Goal: Information Seeking & Learning: Learn about a topic

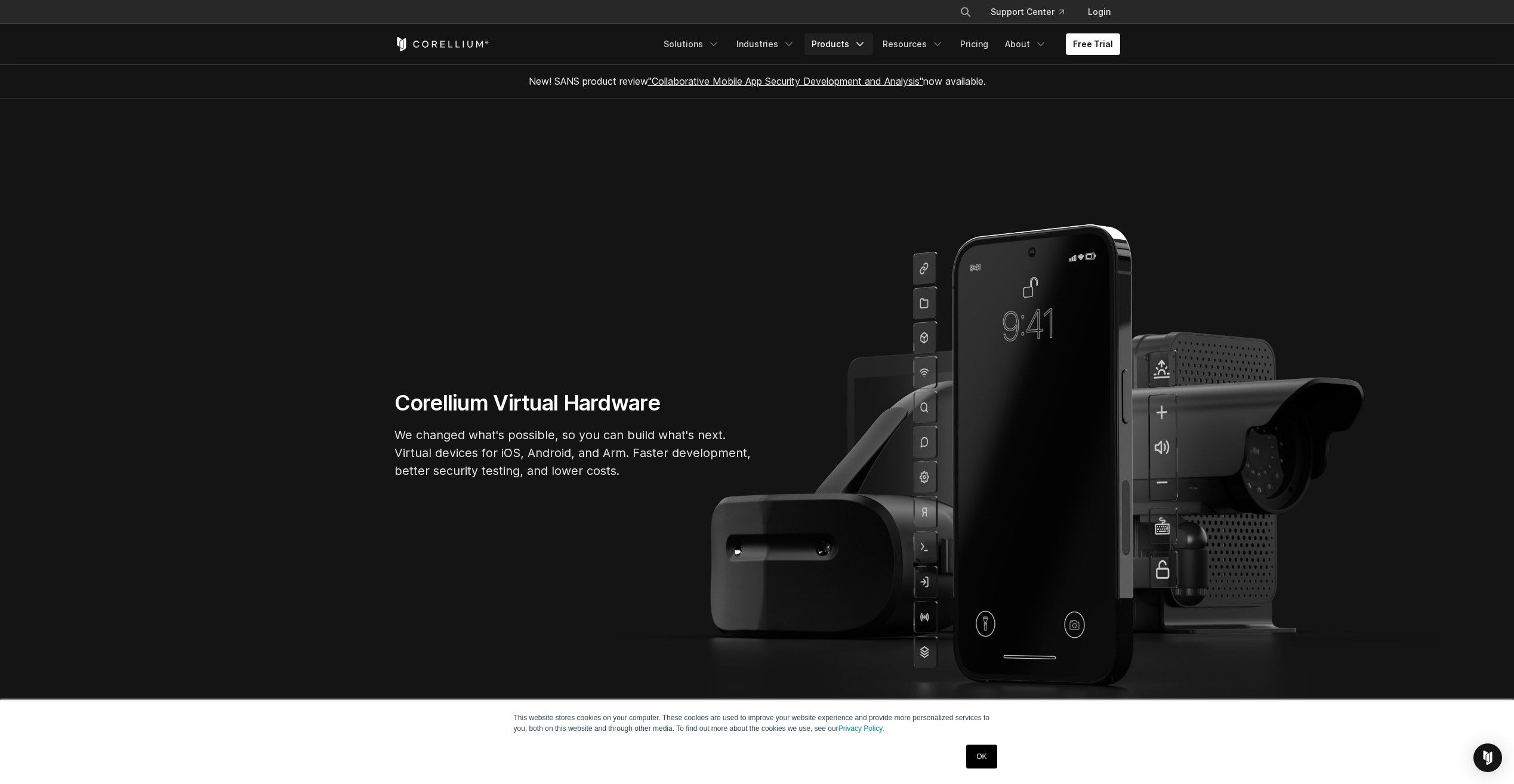
click at [852, 46] on link "Products" at bounding box center [838, 44] width 69 height 22
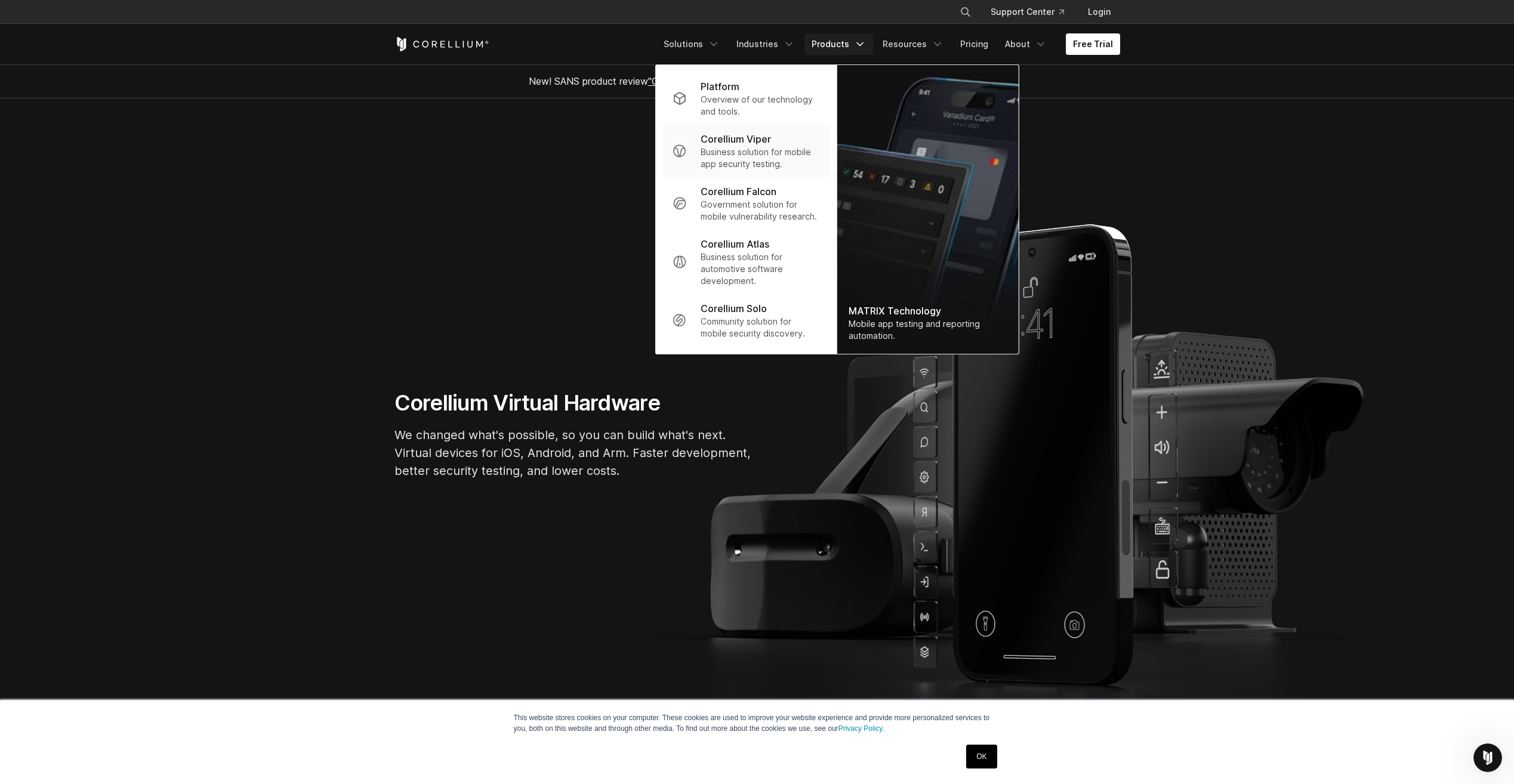
click at [761, 155] on p "Business solution for mobile app security testing." at bounding box center [759, 158] width 118 height 24
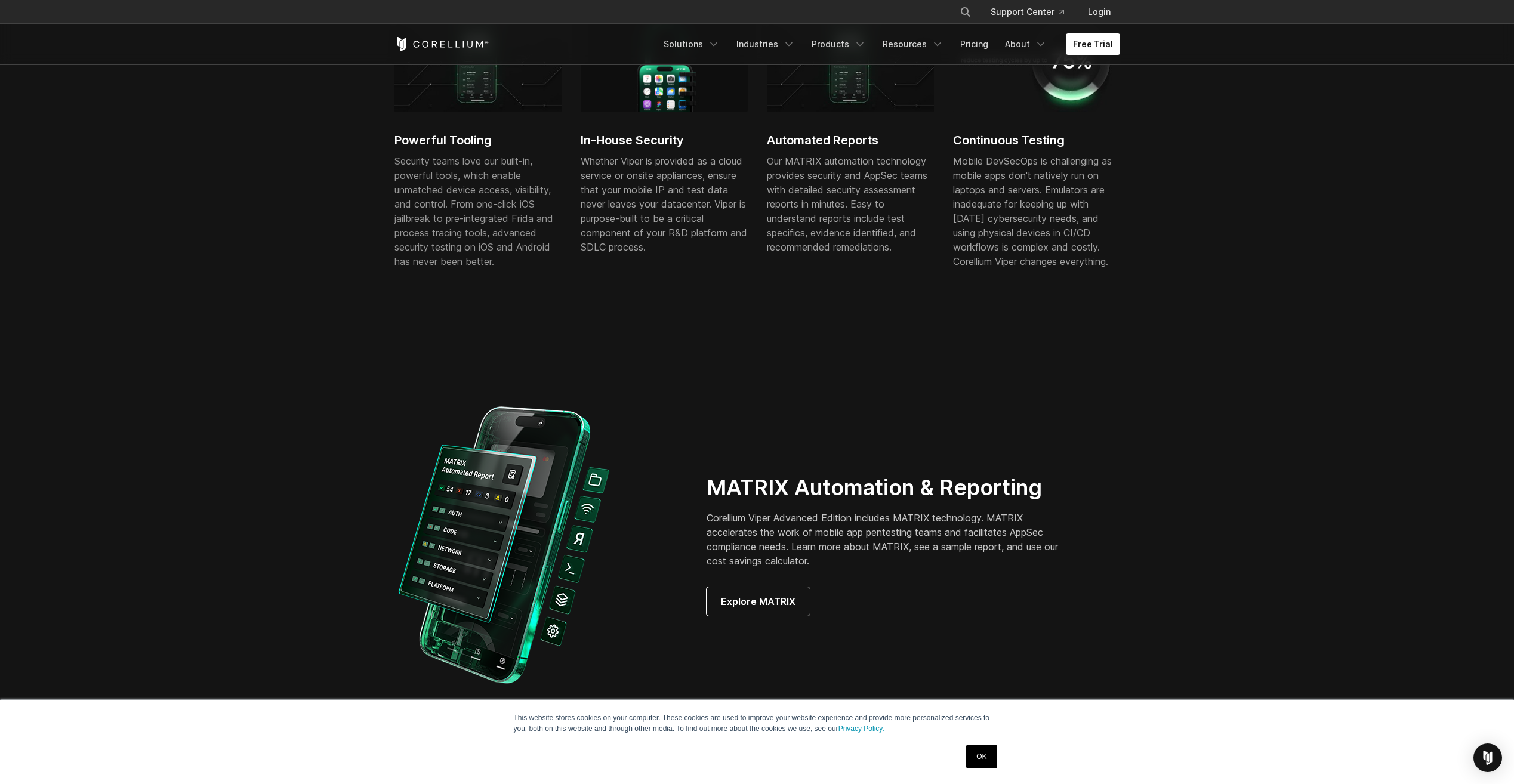
scroll to position [716, 0]
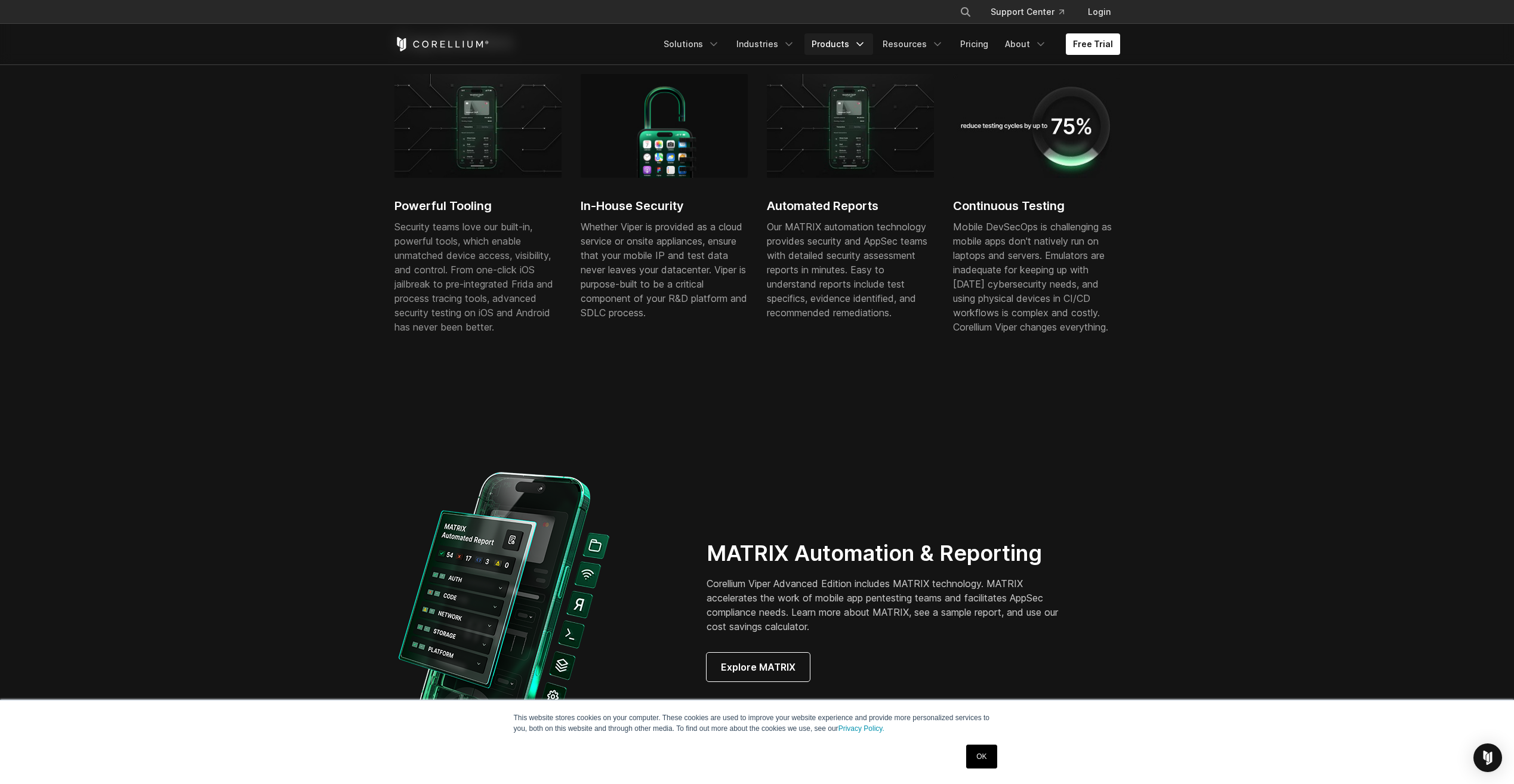
click at [849, 48] on link "Products" at bounding box center [838, 44] width 69 height 22
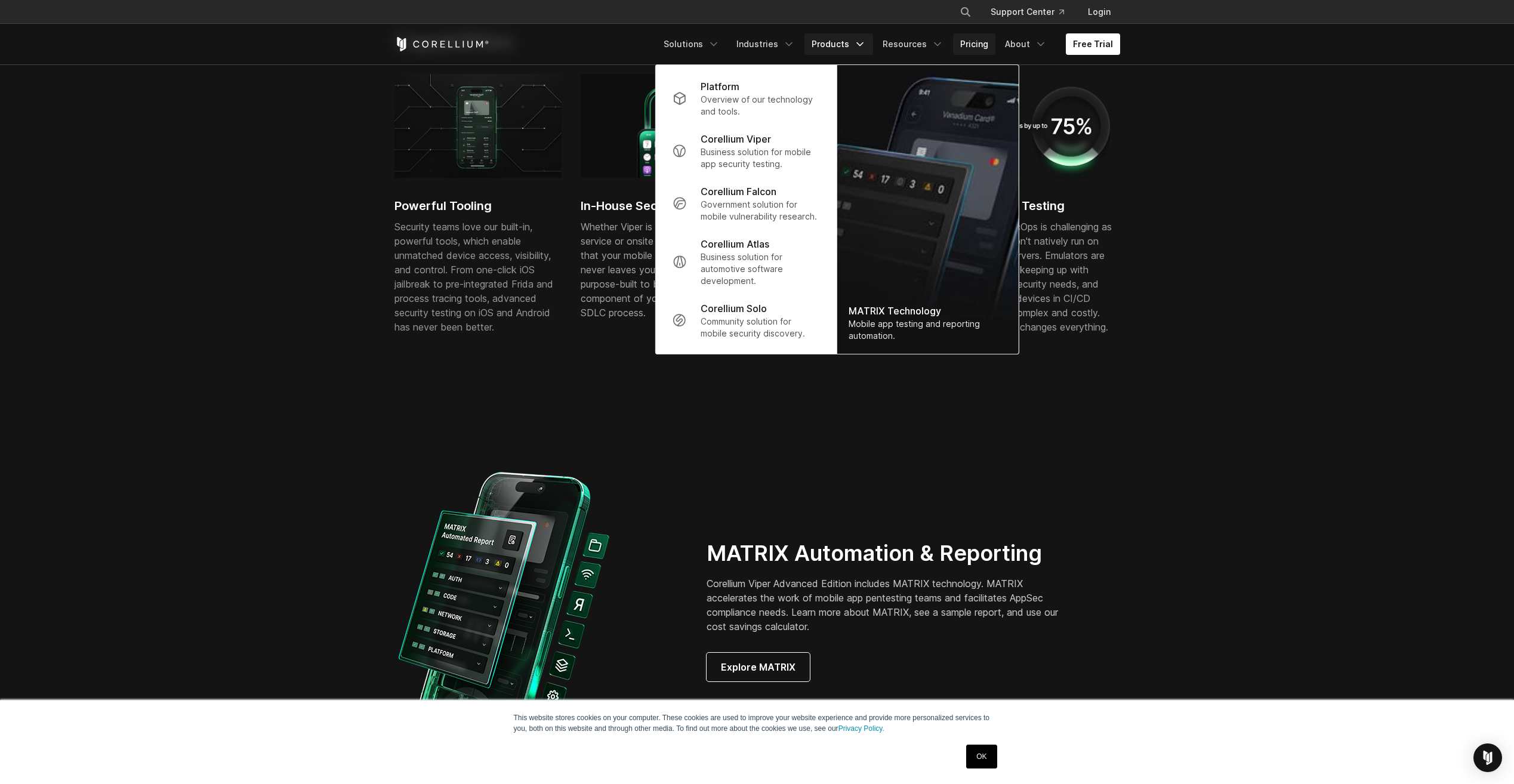
click at [960, 46] on link "Pricing" at bounding box center [974, 44] width 43 height 22
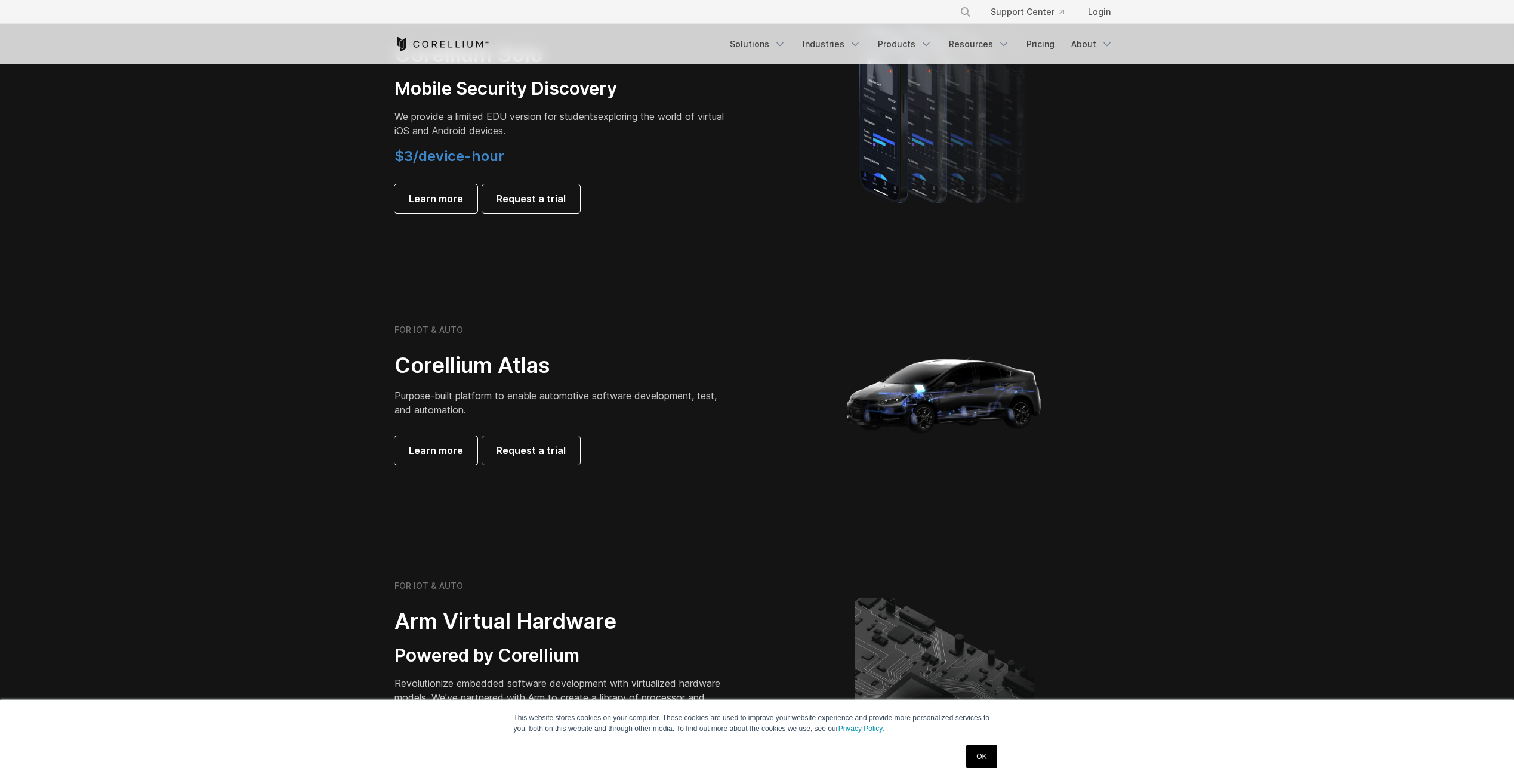
scroll to position [954, 0]
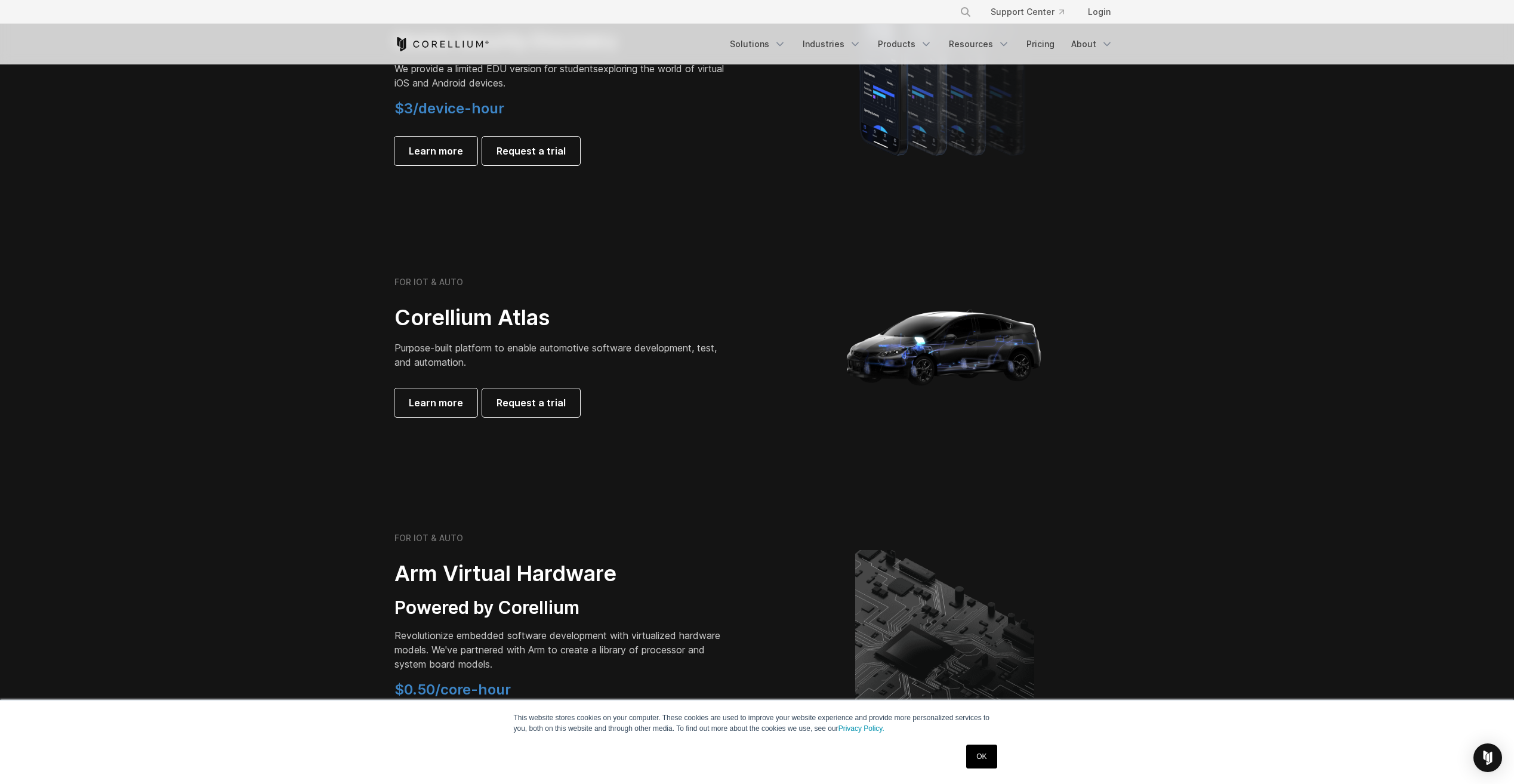
drag, startPoint x: 848, startPoint y: 236, endPoint x: 853, endPoint y: 228, distance: 9.4
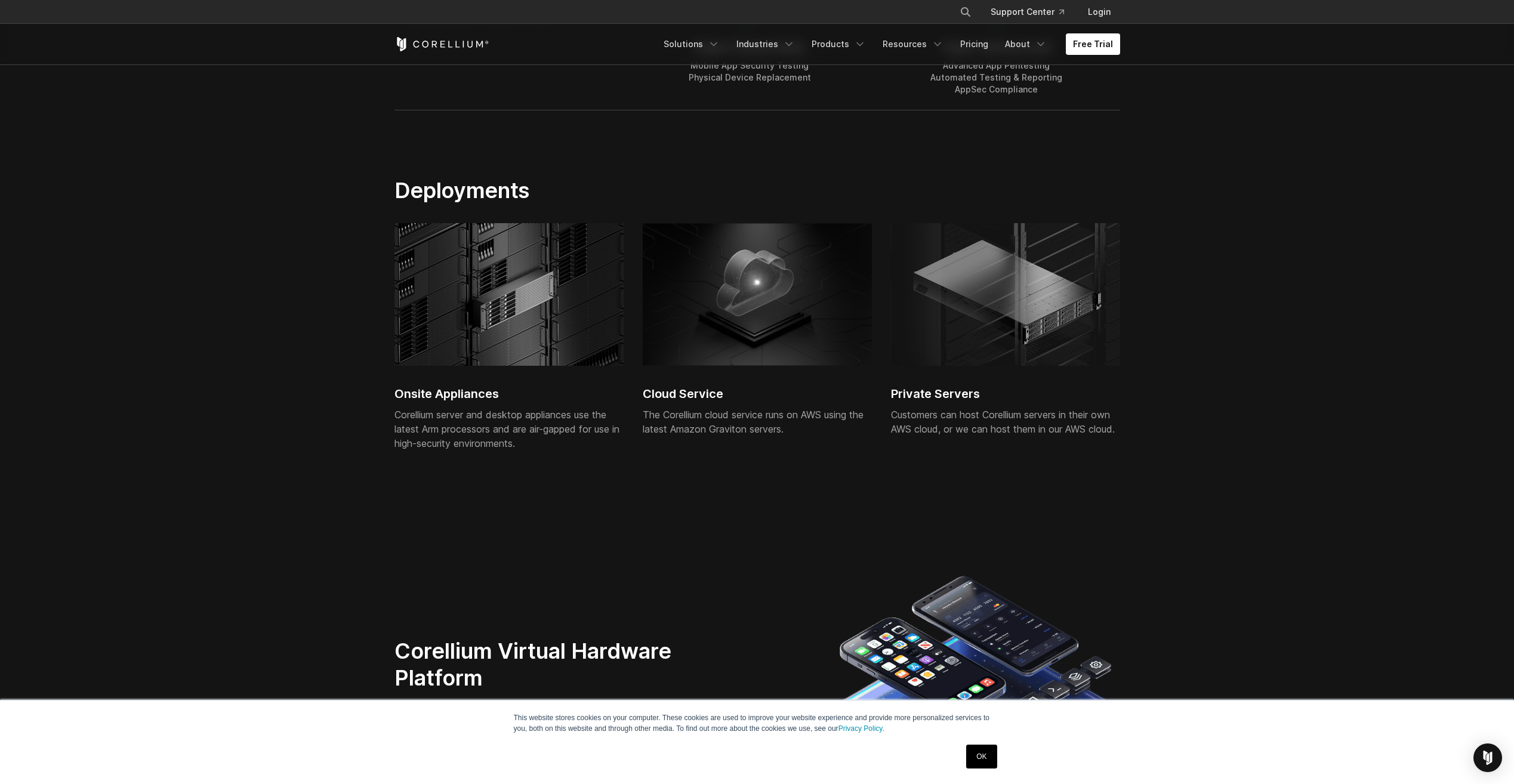
scroll to position [3103, 0]
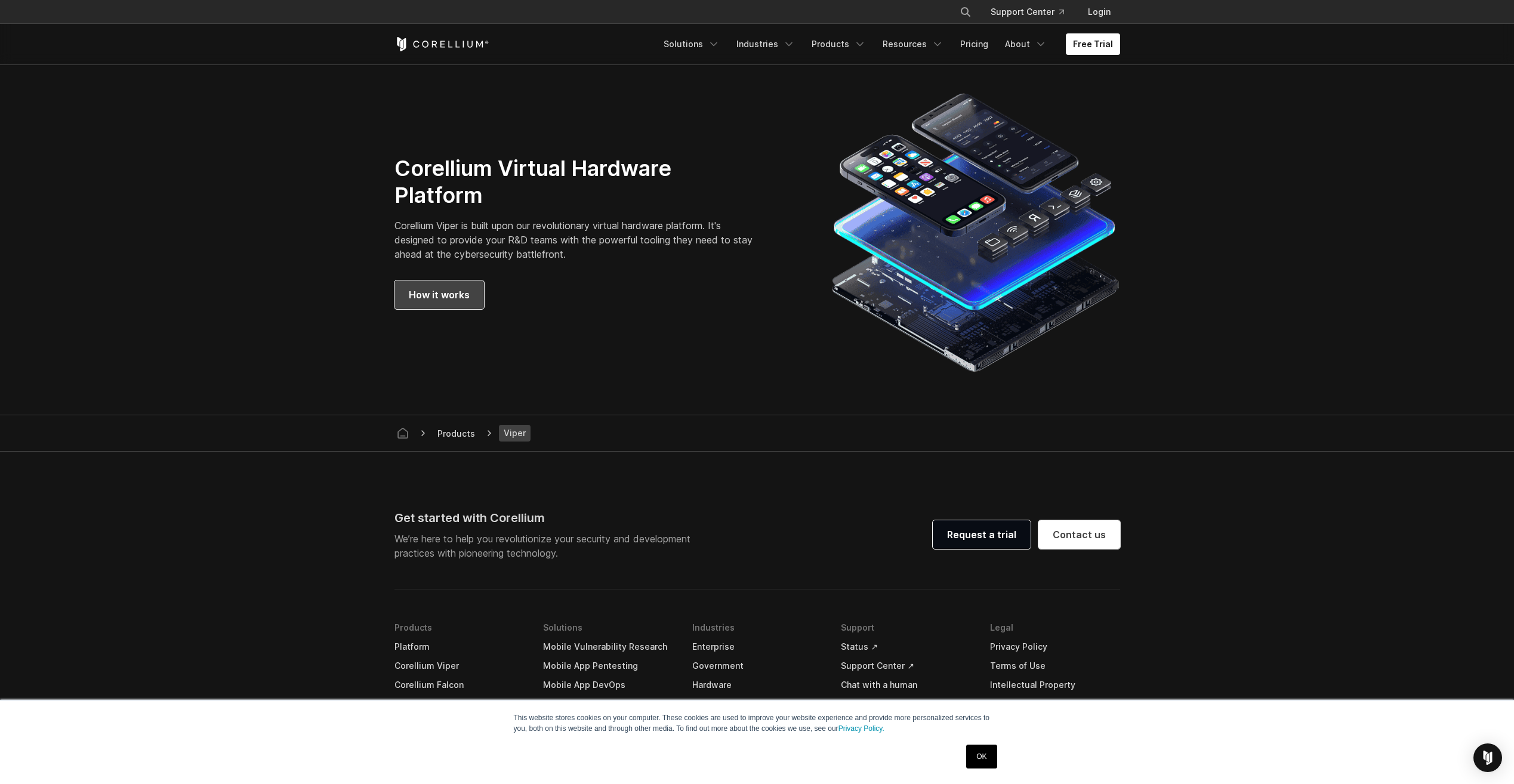
click at [449, 295] on span "How it works" at bounding box center [439, 295] width 61 height 15
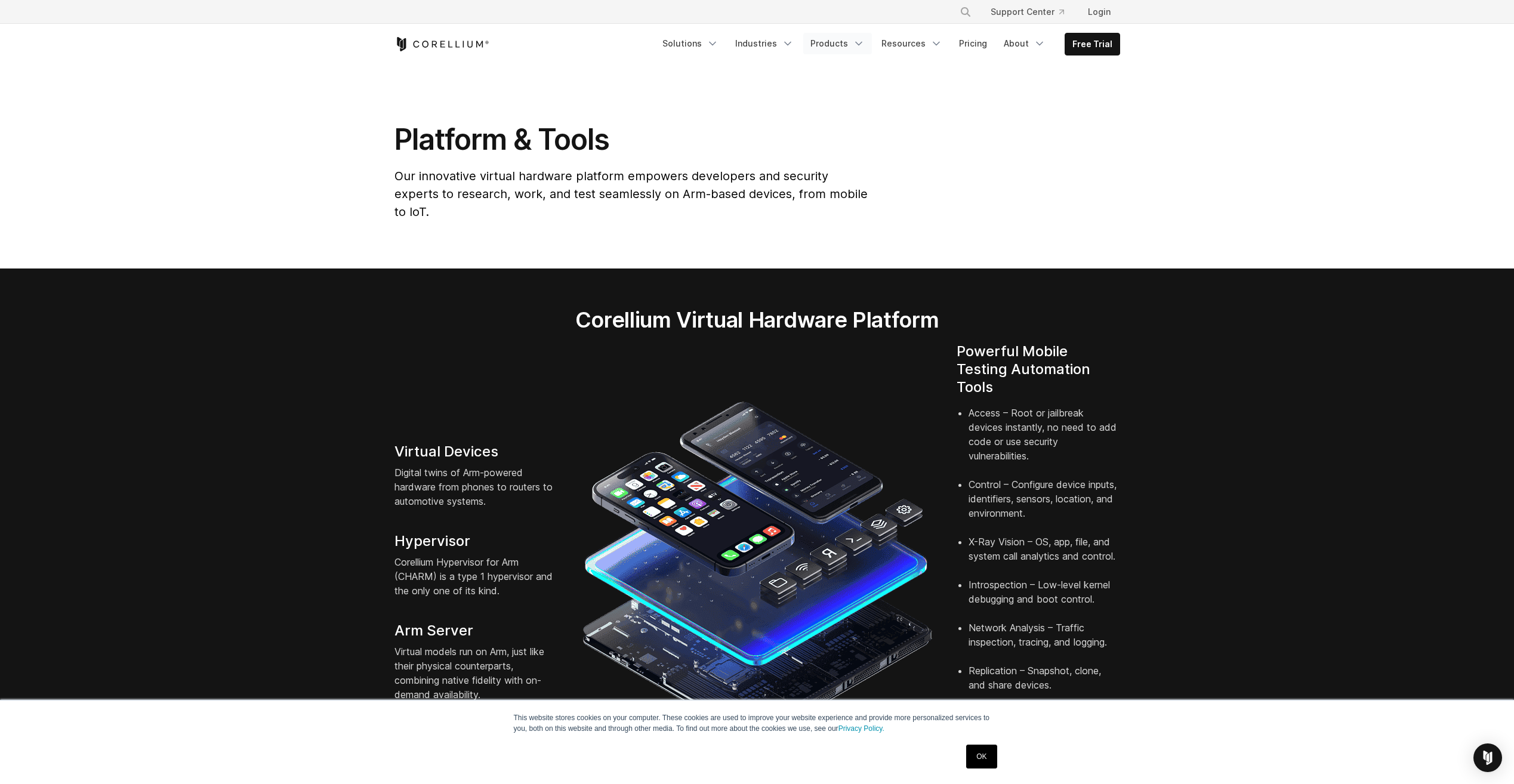
click at [846, 45] on link "Products" at bounding box center [837, 43] width 69 height 22
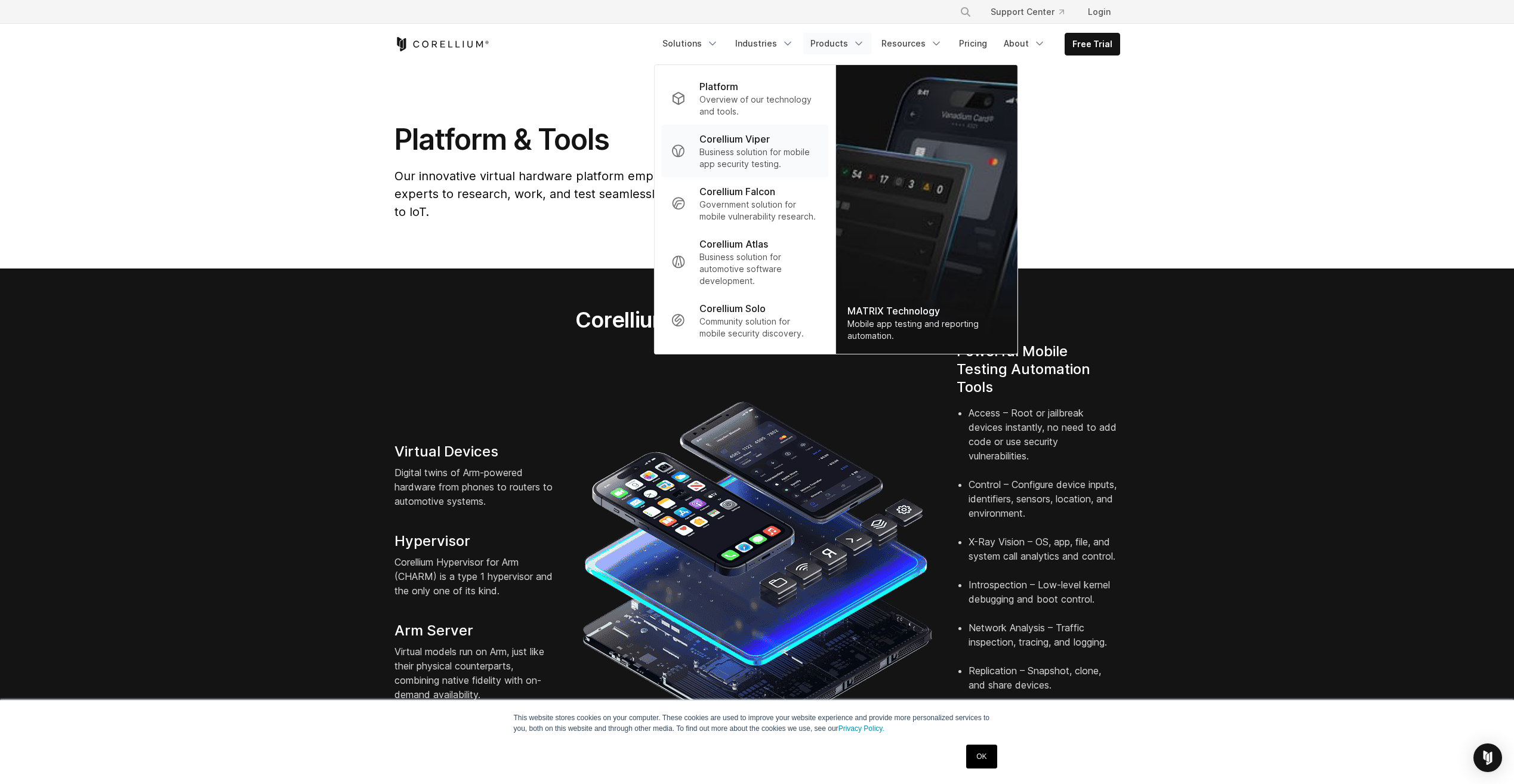
click at [755, 144] on p "Corellium Viper" at bounding box center [734, 139] width 70 height 15
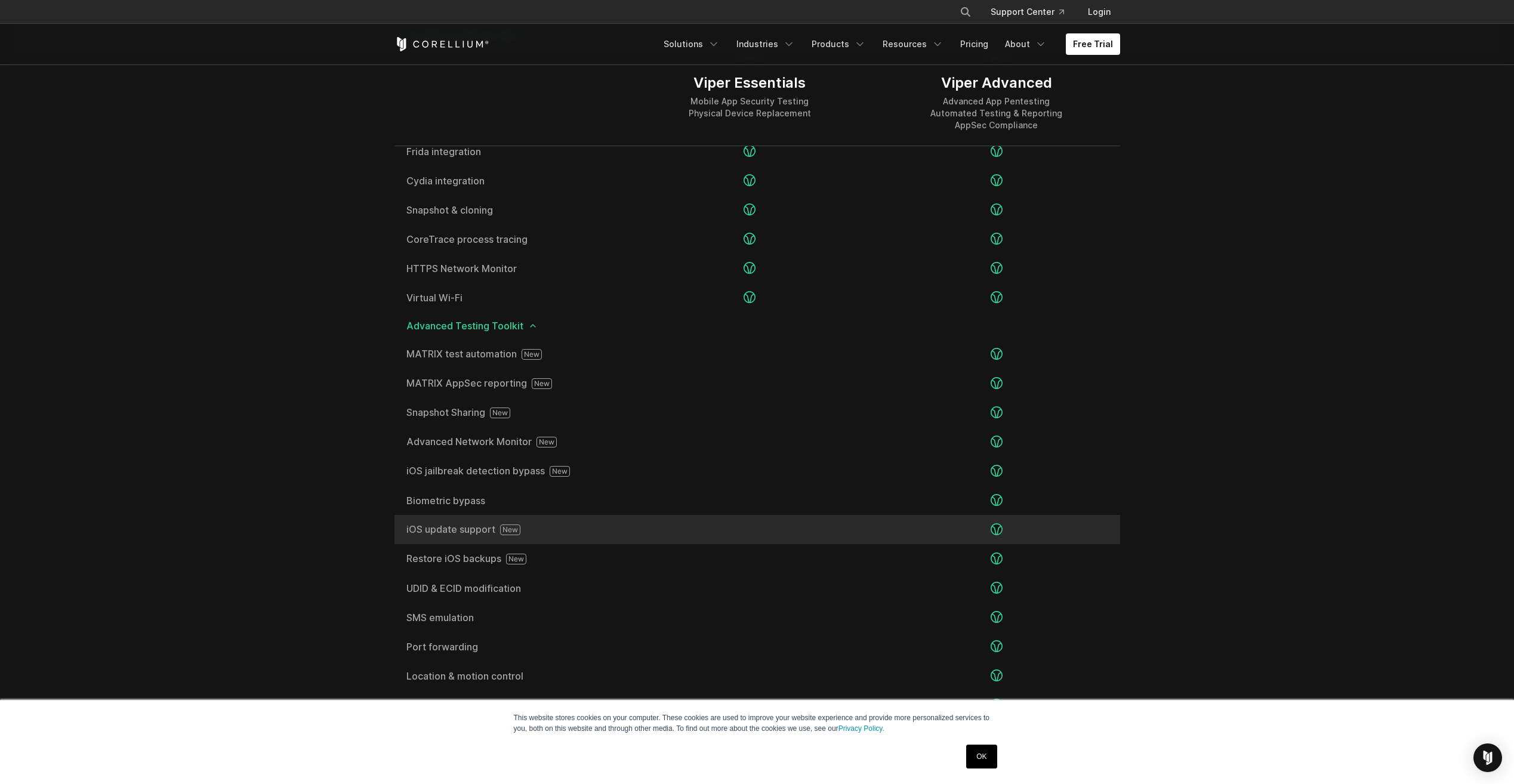
scroll to position [1731, 0]
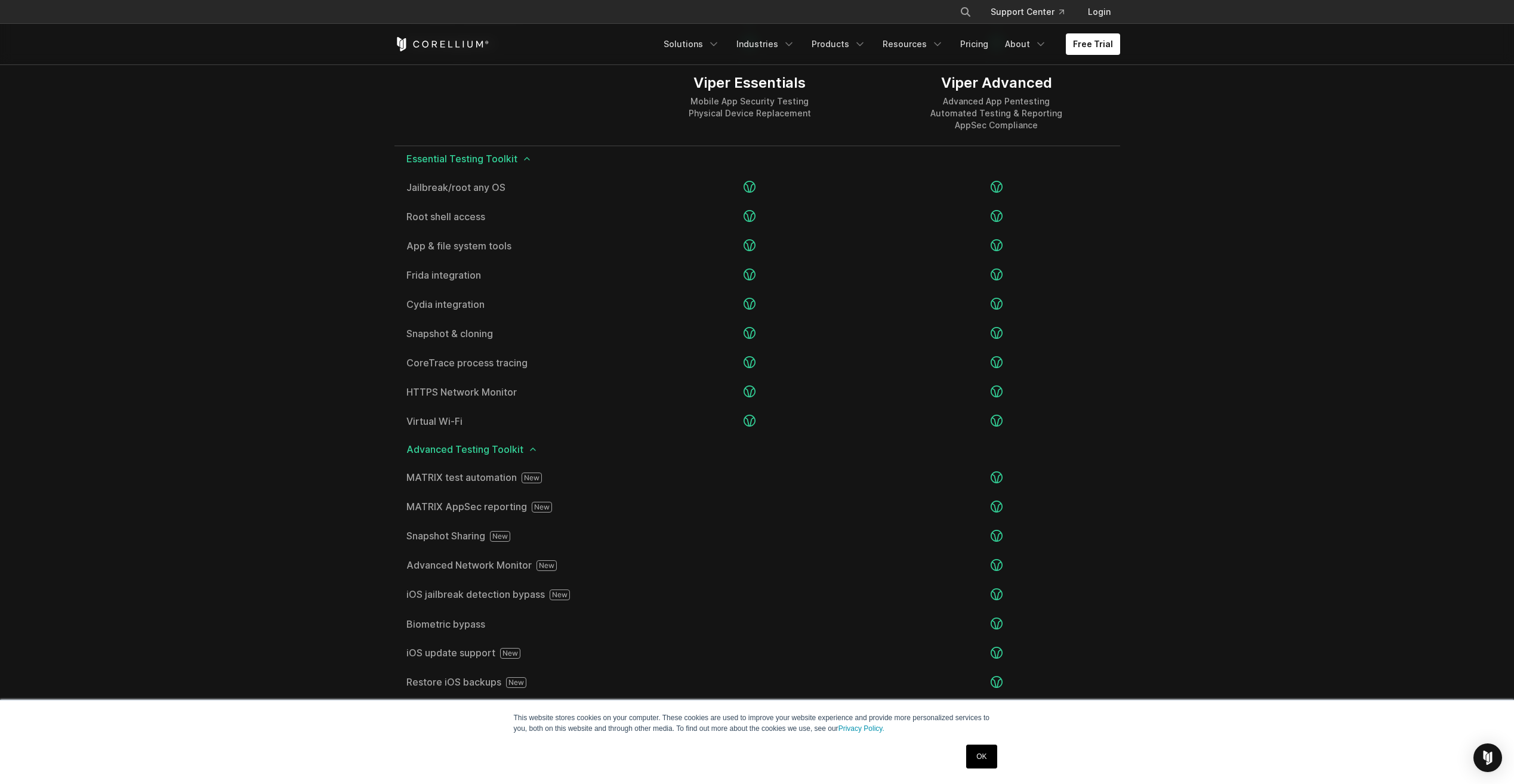
click at [522, 159] on icon at bounding box center [527, 159] width 9 height 9
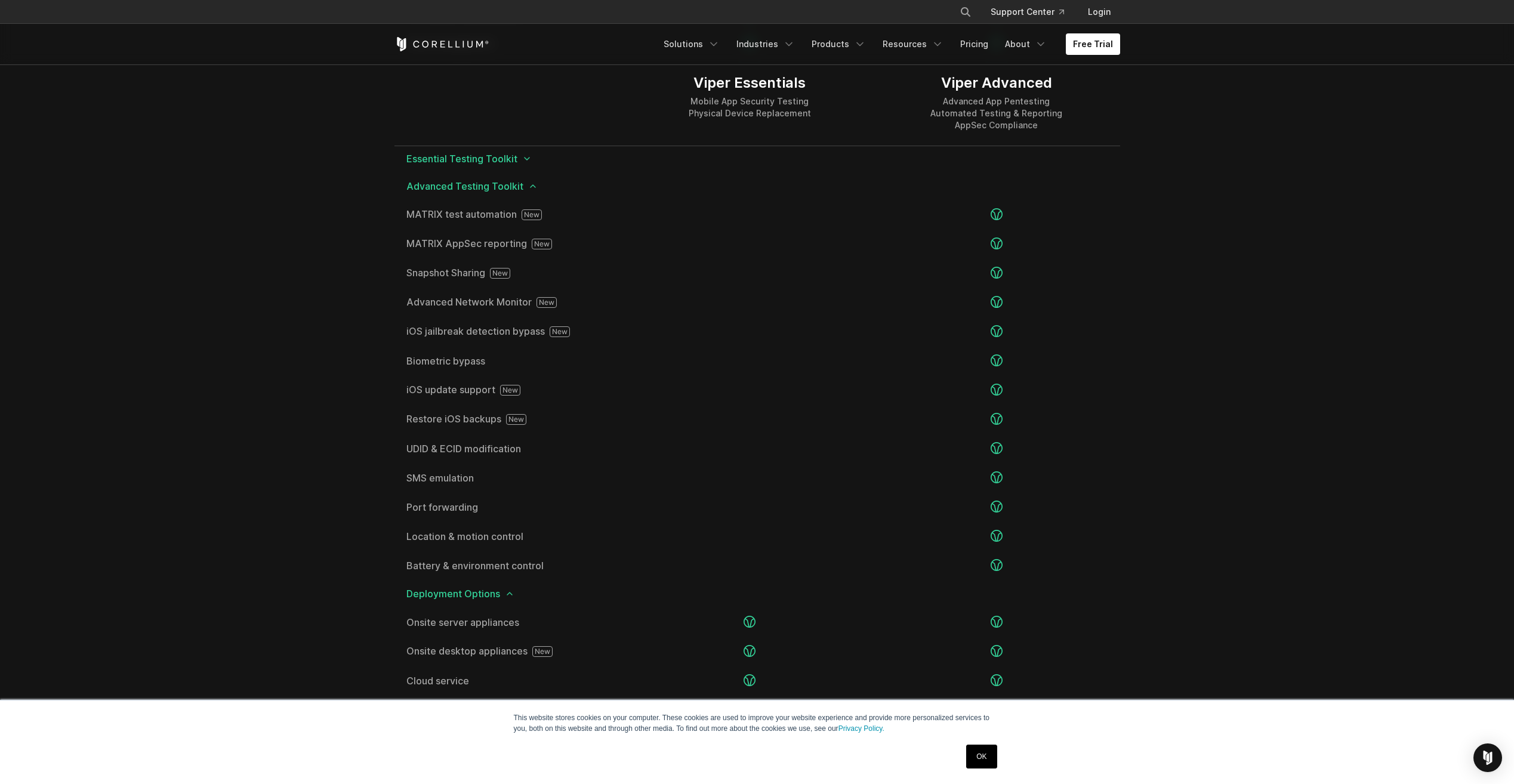
click at [530, 190] on icon at bounding box center [533, 186] width 9 height 9
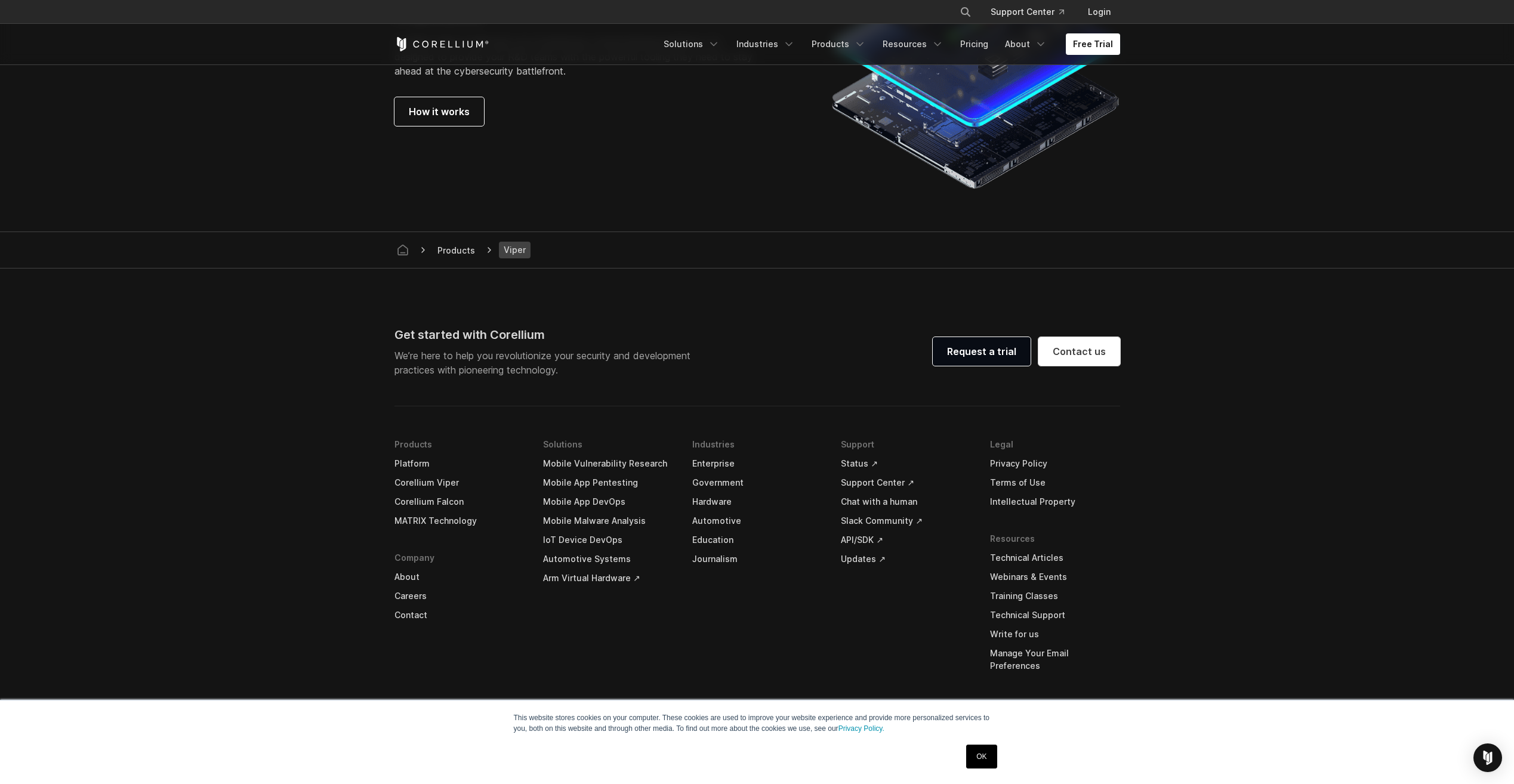
scroll to position [2650, 0]
